Goal: Navigation & Orientation: Go to known website

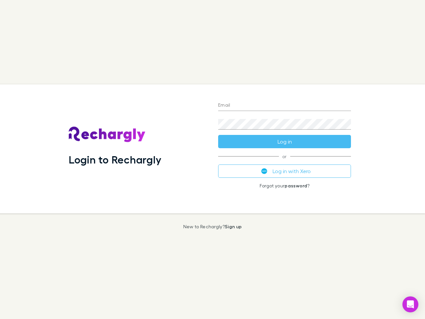
click at [213, 159] on div "Login to Rechargly" at bounding box center [137, 148] width 149 height 129
click at [285, 106] on input "Email" at bounding box center [284, 105] width 133 height 11
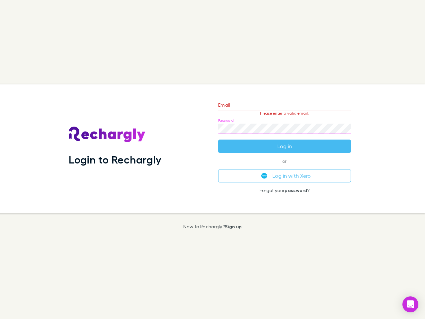
click at [285, 141] on form "Email Please enter a valid email. Password Log in" at bounding box center [284, 124] width 133 height 58
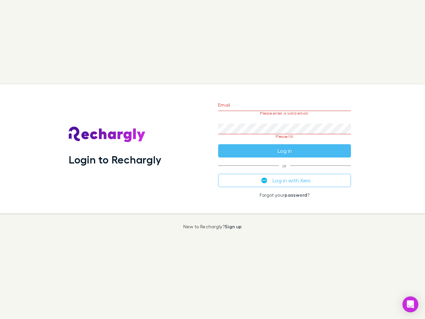
click at [285, 171] on div "Email Please enter a valid email. Password Please fill Log in or Log in with Xe…" at bounding box center [284, 148] width 143 height 129
click at [411, 304] on icon "Open Intercom Messenger" at bounding box center [410, 304] width 7 height 8
